Goal: Check status

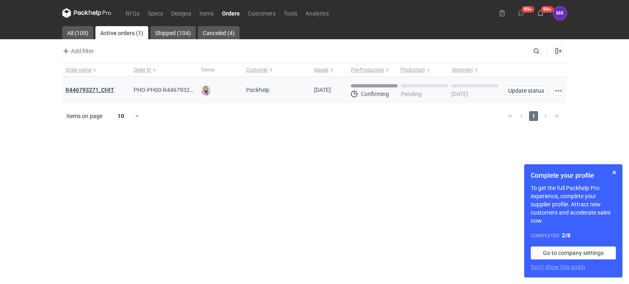
click at [87, 89] on strong "R446793271_CHIT" at bounding box center [89, 90] width 49 height 7
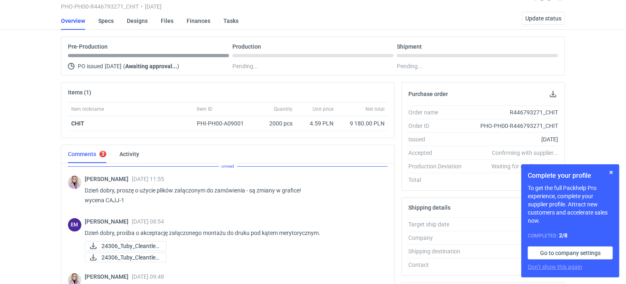
scroll to position [29, 0]
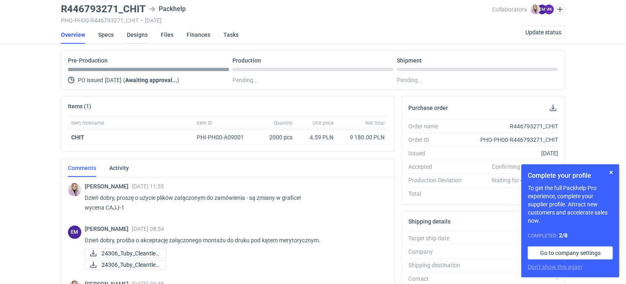
click at [132, 37] on link "Designs" at bounding box center [137, 35] width 21 height 18
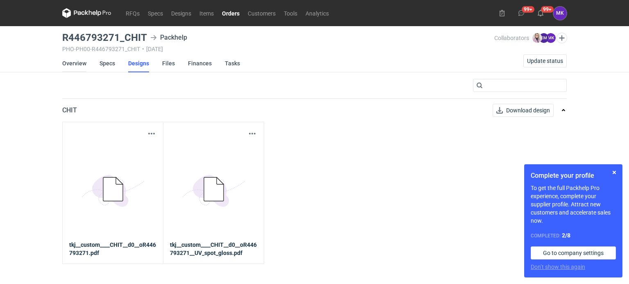
click at [78, 63] on link "Overview" at bounding box center [74, 63] width 24 height 18
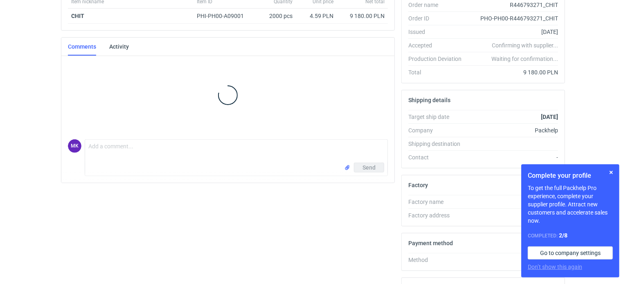
scroll to position [164, 0]
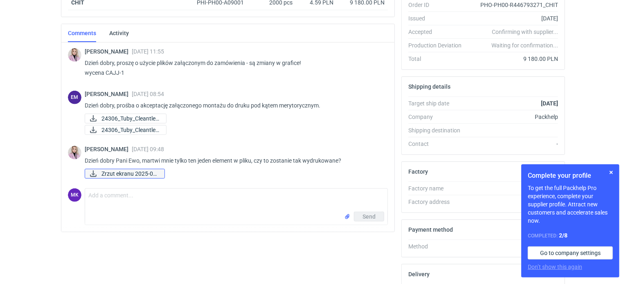
click at [138, 171] on span "Zrzut ekranu 2025-09..." at bounding box center [129, 173] width 56 height 9
click at [611, 170] on button "button" at bounding box center [611, 173] width 10 height 10
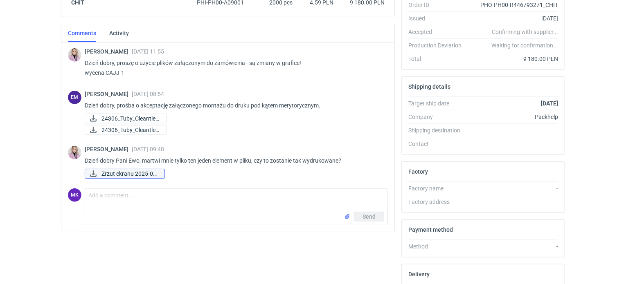
click at [131, 173] on span "Zrzut ekranu 2025-09..." at bounding box center [129, 173] width 56 height 9
click at [148, 117] on span "24306_Tuby_Cleantle_..." at bounding box center [130, 118] width 58 height 9
click at [134, 127] on span "24306_Tuby_Cleantle_..." at bounding box center [130, 130] width 58 height 9
